Goal: Subscribe to service/newsletter

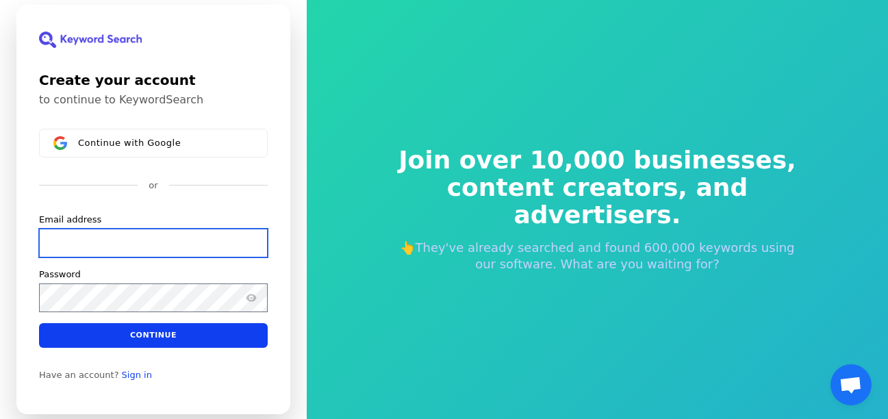
click at [101, 240] on input "Email address" at bounding box center [153, 243] width 229 height 29
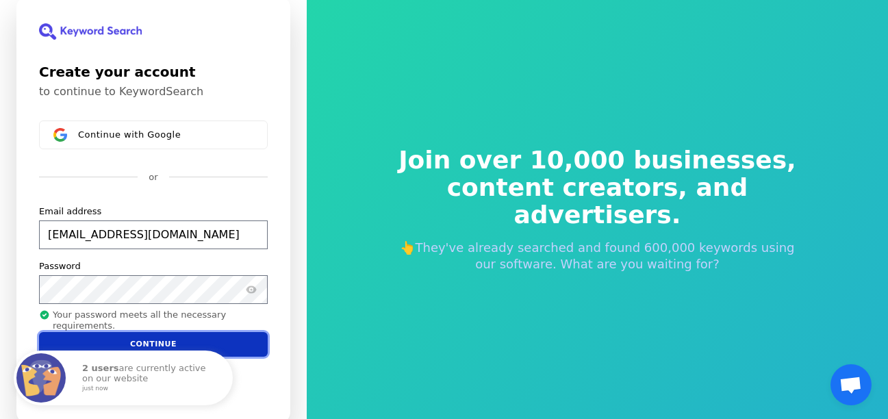
click at [151, 341] on button "Continue" at bounding box center [153, 343] width 229 height 25
type input "[EMAIL_ADDRESS][DOMAIN_NAME]"
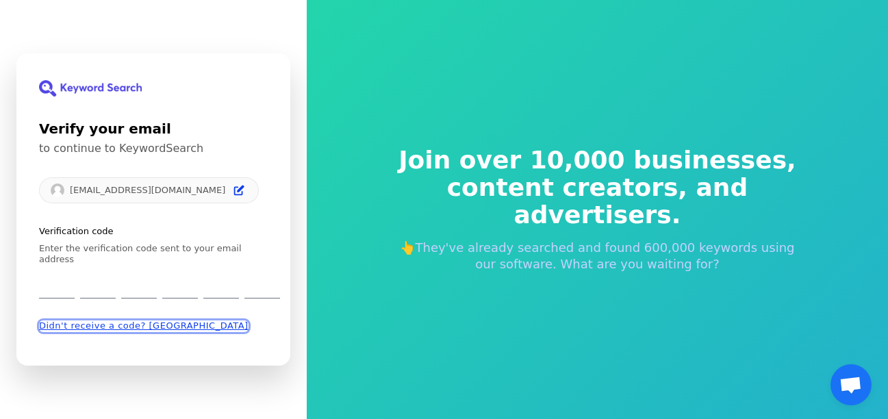
click at [145, 321] on button "Didn't receive a code? [GEOGRAPHIC_DATA]" at bounding box center [143, 326] width 209 height 11
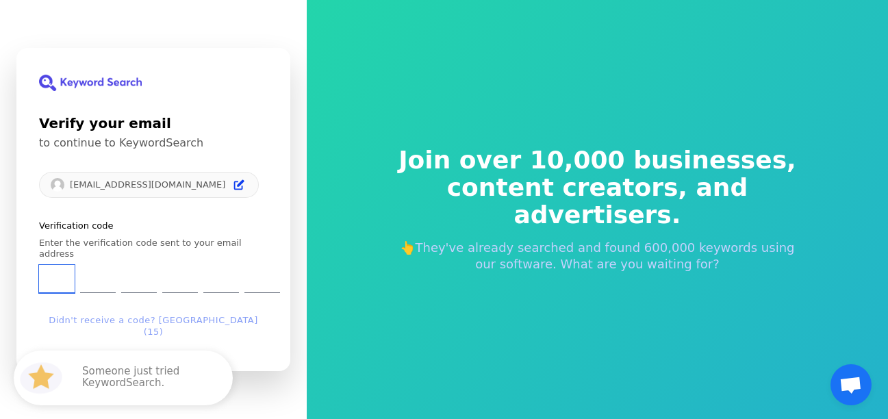
type input "1"
type input "5"
type input "3"
type input "1"
type input "2"
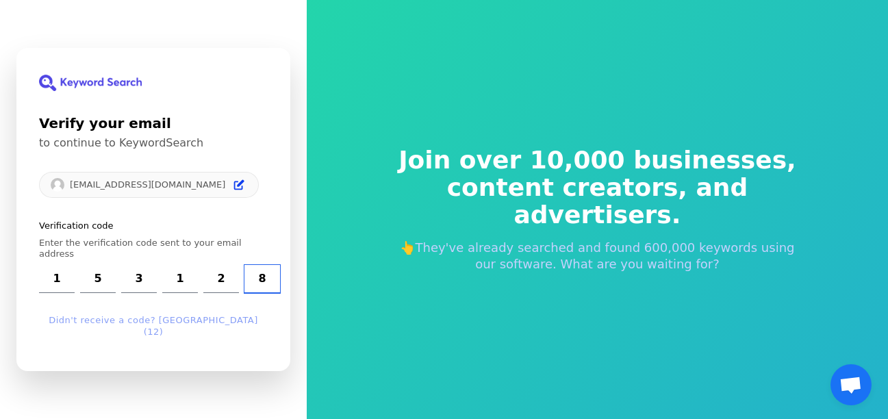
type input "8"
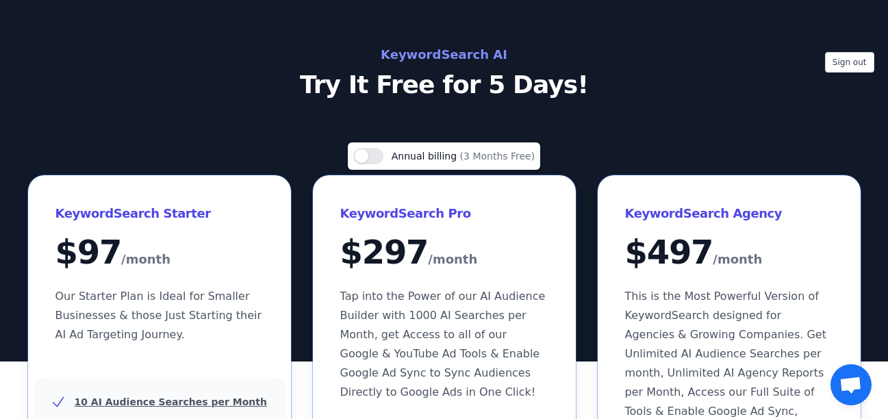
click at [435, 154] on span "Annual billing" at bounding box center [425, 156] width 68 height 11
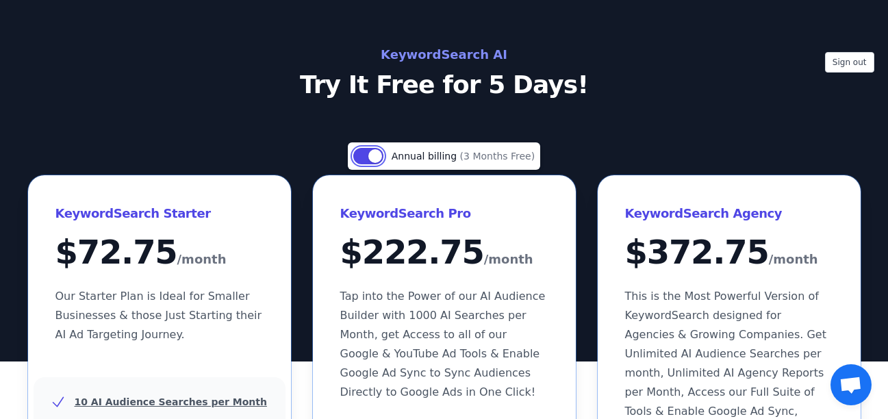
click at [383, 159] on button "Use setting" at bounding box center [368, 156] width 30 height 16
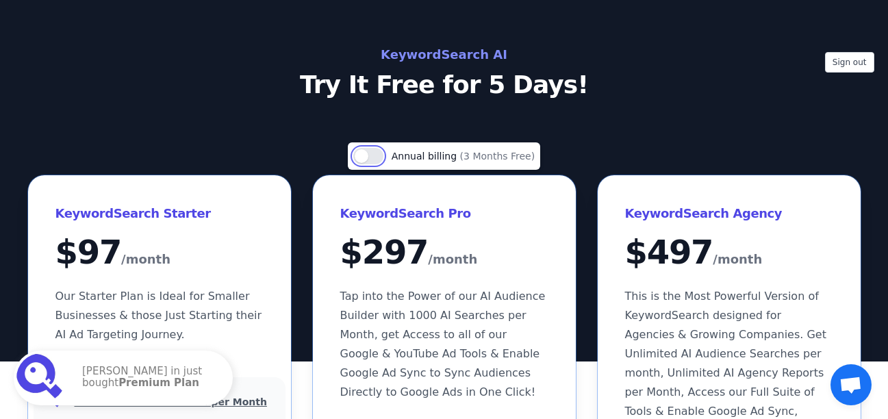
click at [379, 156] on button "Use setting" at bounding box center [368, 156] width 30 height 16
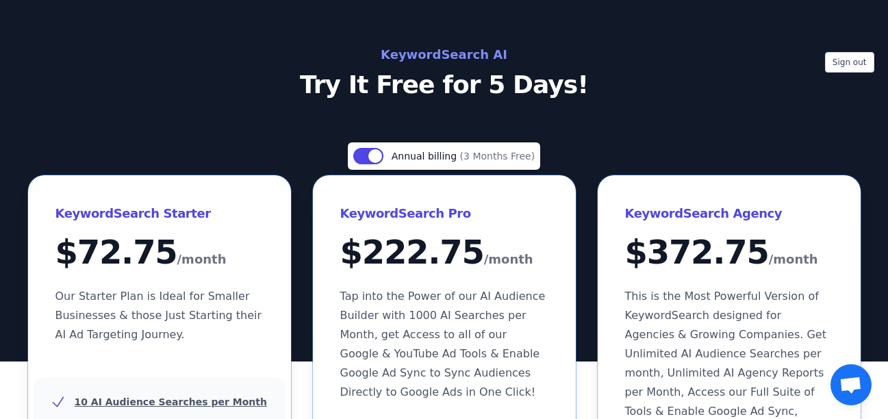
click at [230, 105] on div "Sign out KeywordSearch AI Try It Free for 5 Days!" at bounding box center [444, 180] width 888 height 361
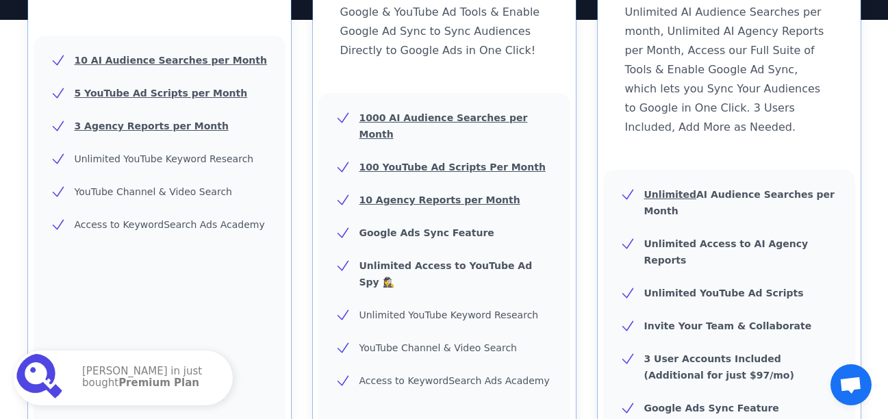
scroll to position [342, 0]
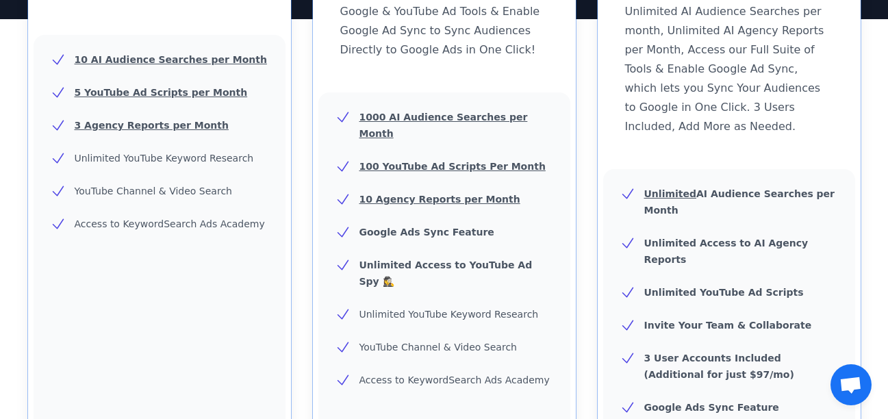
click at [142, 229] on span "Access to KeywordSearch Ads Academy" at bounding box center [170, 223] width 190 height 11
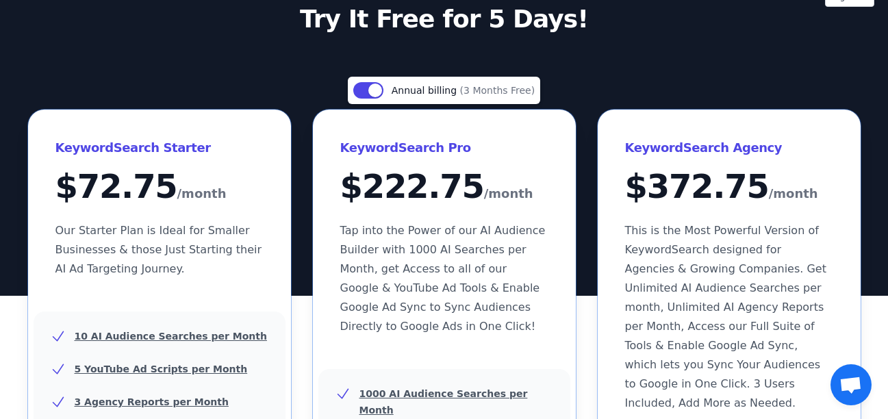
scroll to position [0, 0]
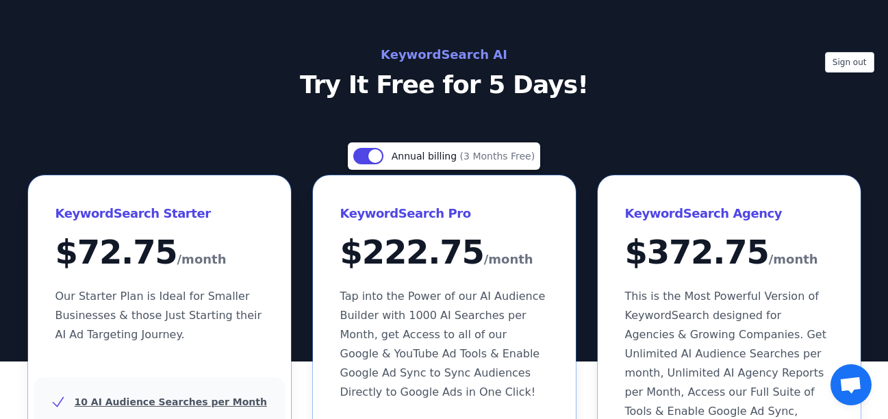
click at [319, 112] on div "Sign out KeywordSearch AI Try It Free for 5 Days!" at bounding box center [444, 180] width 888 height 361
click at [374, 155] on button "Use setting" at bounding box center [368, 156] width 30 height 16
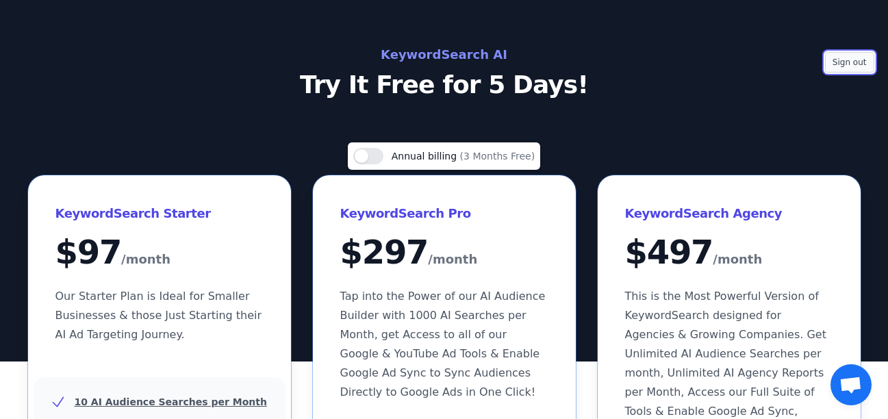
click at [845, 60] on button "Sign out" at bounding box center [849, 62] width 49 height 21
